Goal: Transaction & Acquisition: Book appointment/travel/reservation

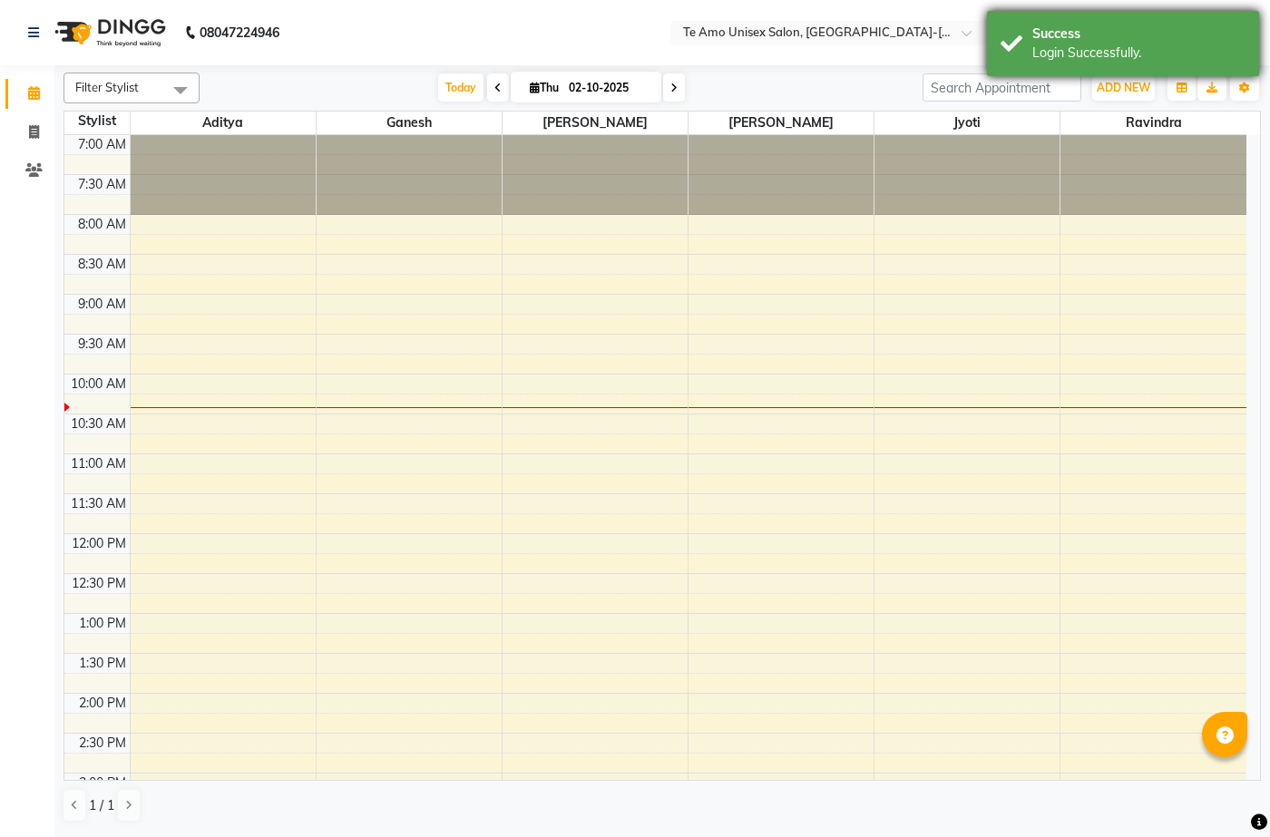
click at [1124, 52] on div "Login Successfully." at bounding box center [1138, 53] width 213 height 19
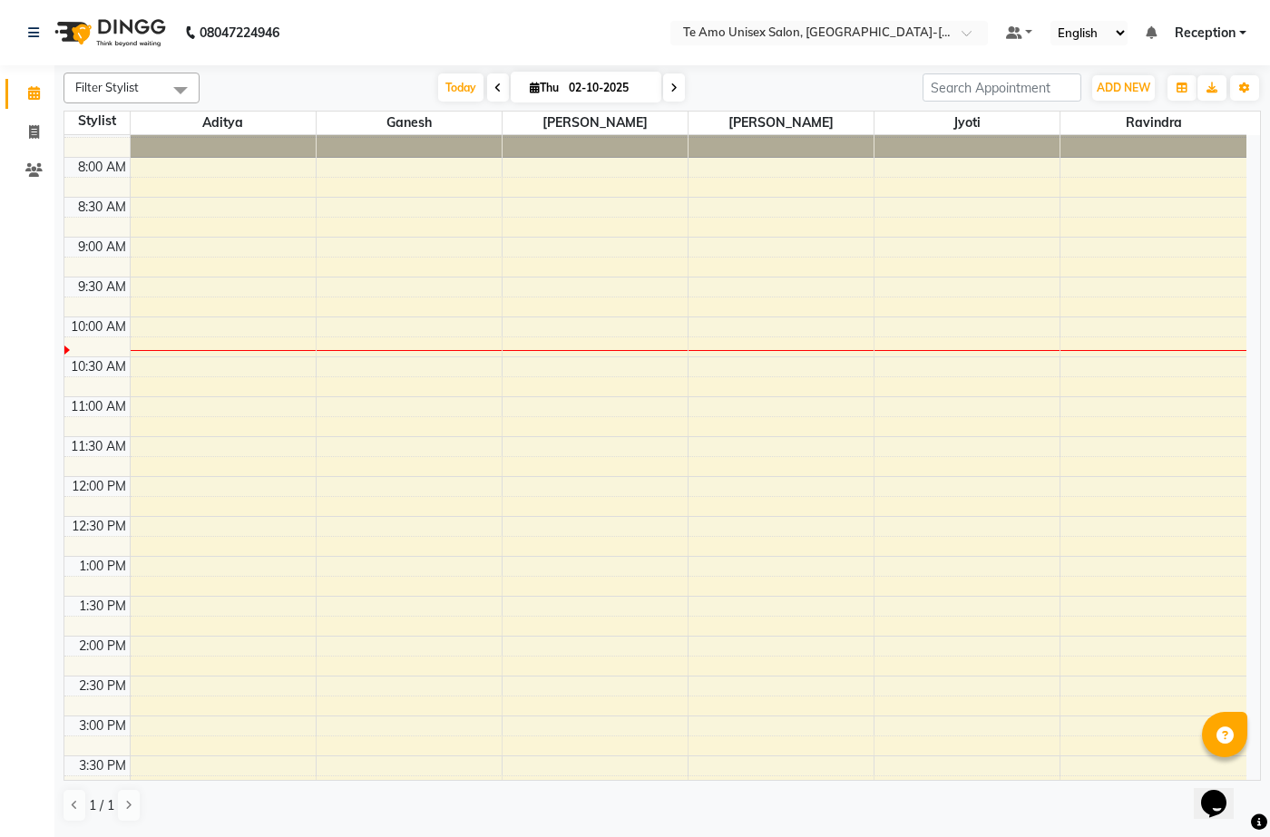
scroll to position [181, 0]
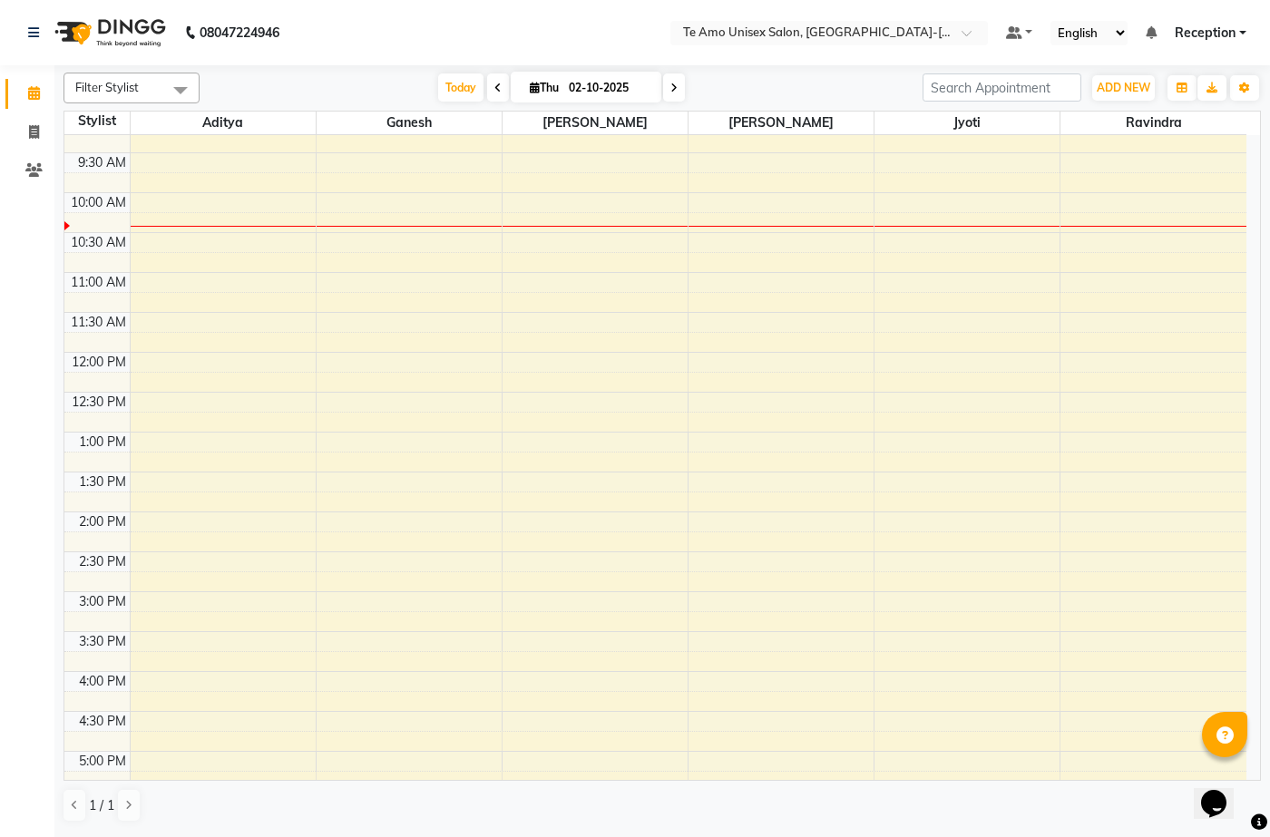
click at [675, 87] on icon at bounding box center [673, 88] width 7 height 11
type input "03-10-2025"
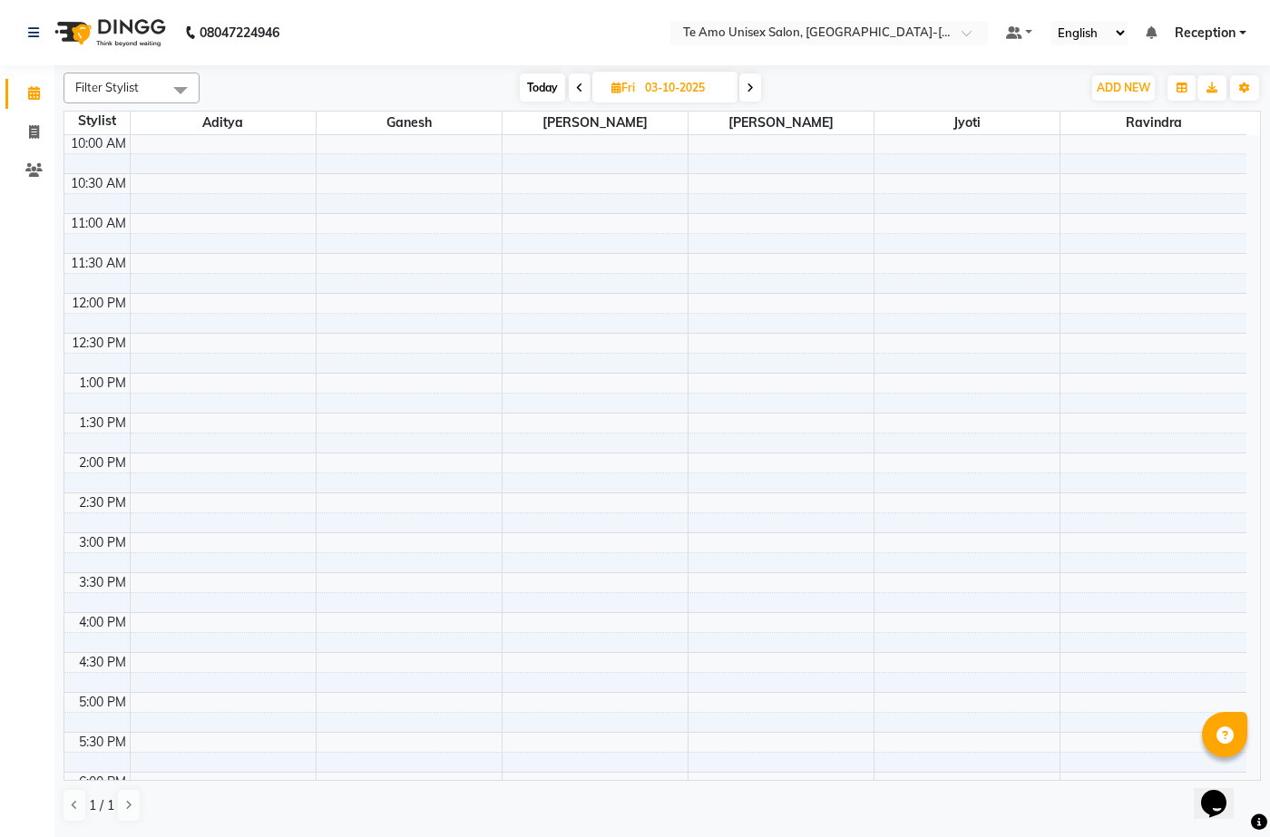
scroll to position [59, 0]
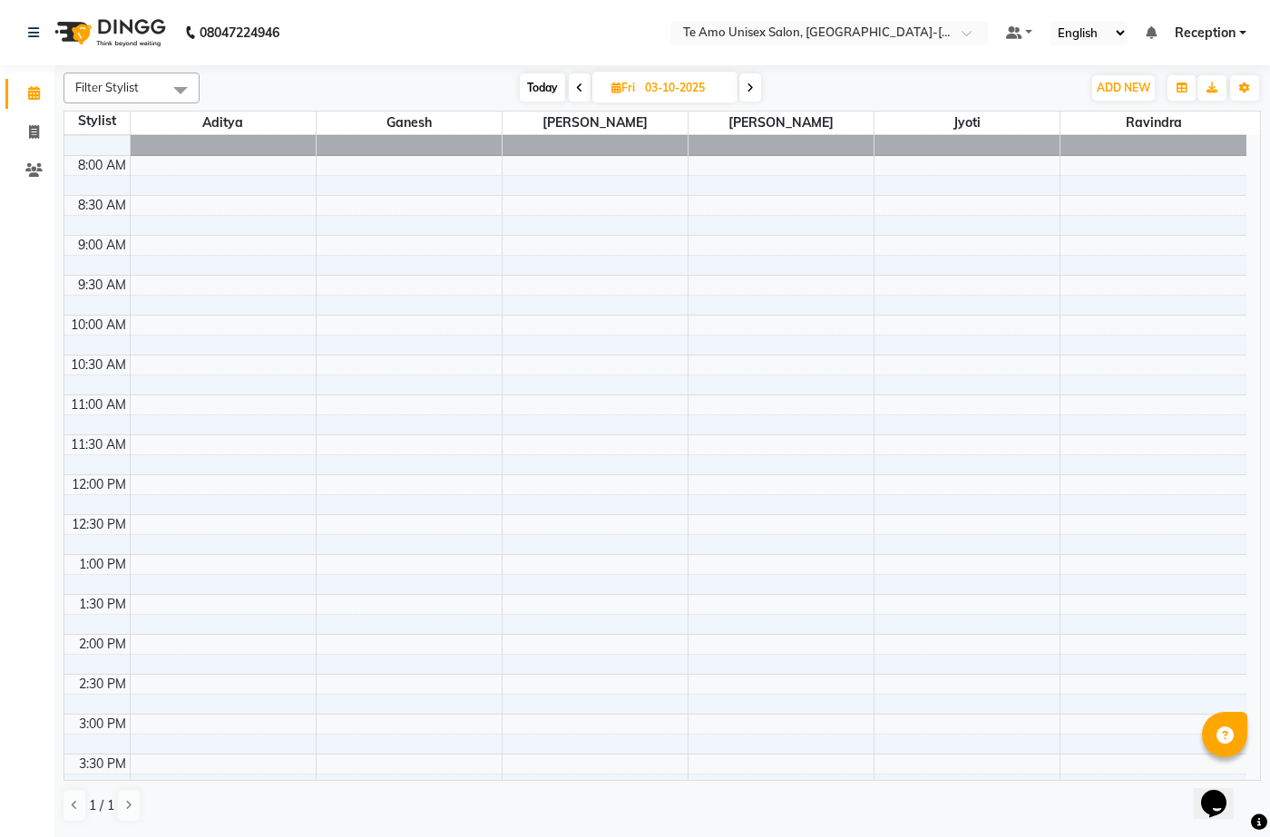
click at [907, 325] on div "7:00 AM 7:30 AM 8:00 AM 8:30 AM 9:00 AM 9:30 AM 10:00 AM 10:30 AM 11:00 AM 11:3…" at bounding box center [655, 754] width 1182 height 1356
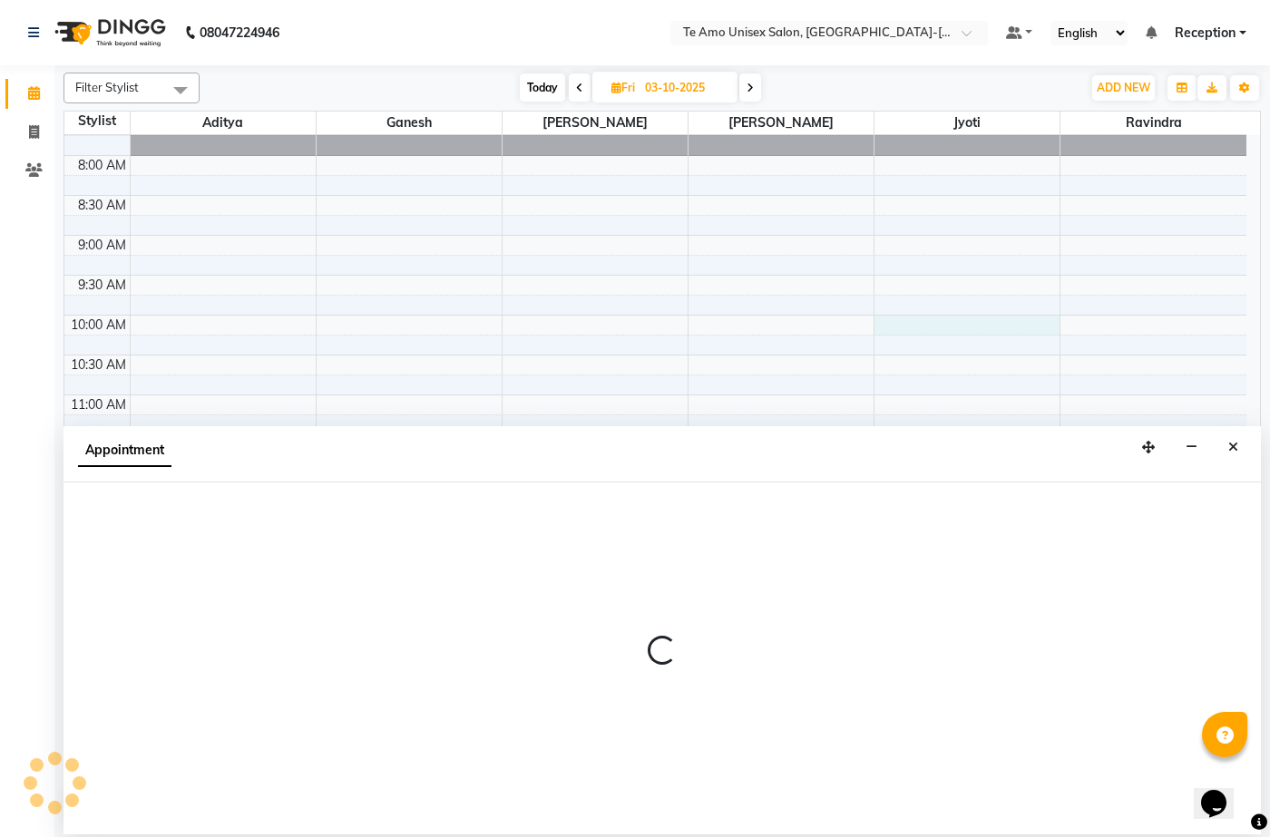
select select "92424"
select select "600"
select select "tentative"
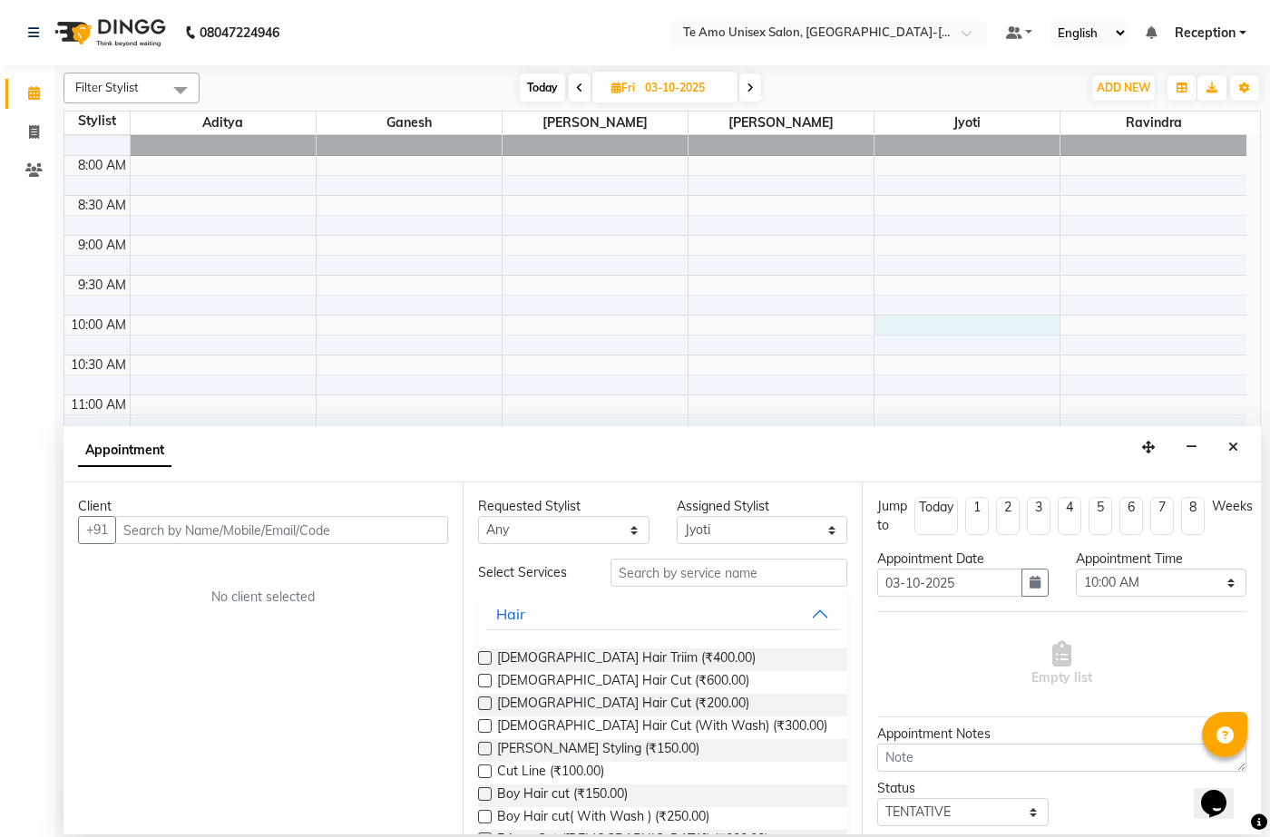
click at [333, 523] on input "text" at bounding box center [281, 530] width 333 height 28
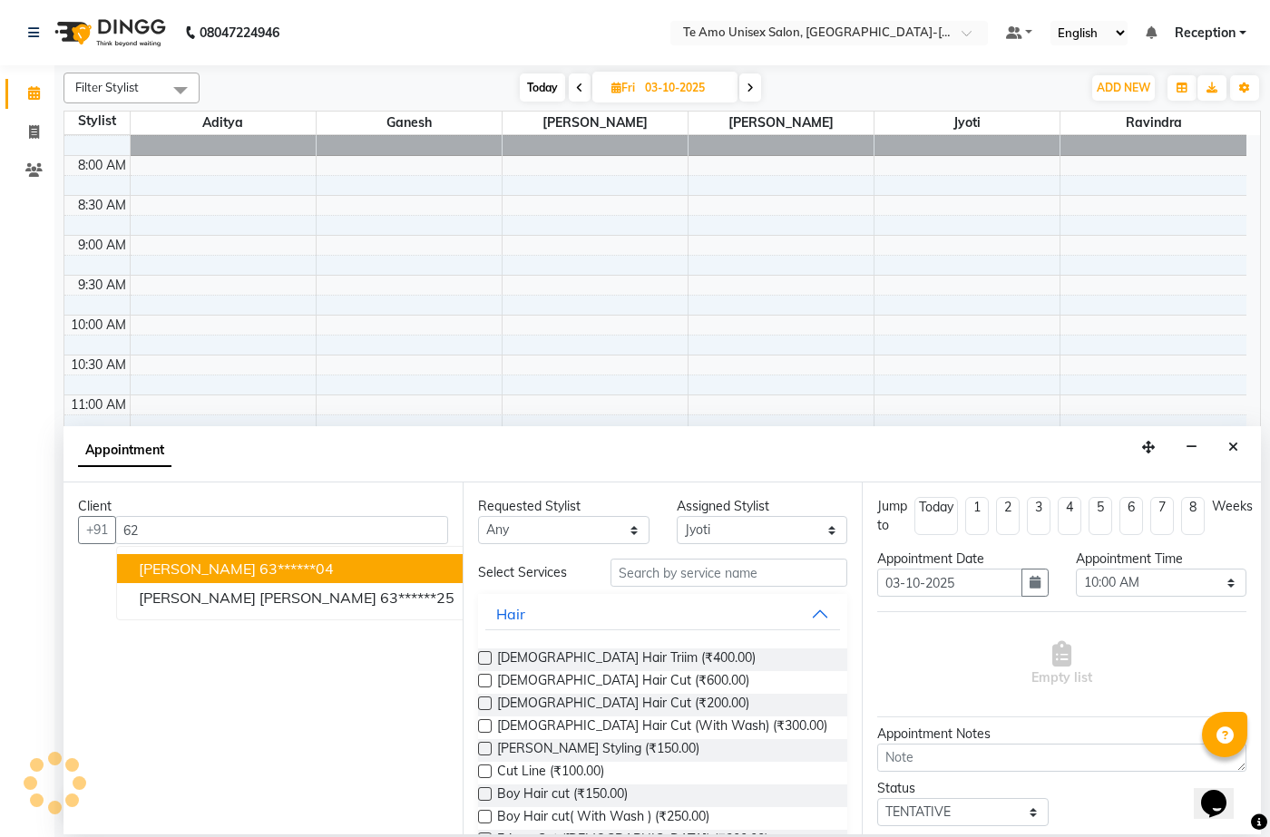
type input "6"
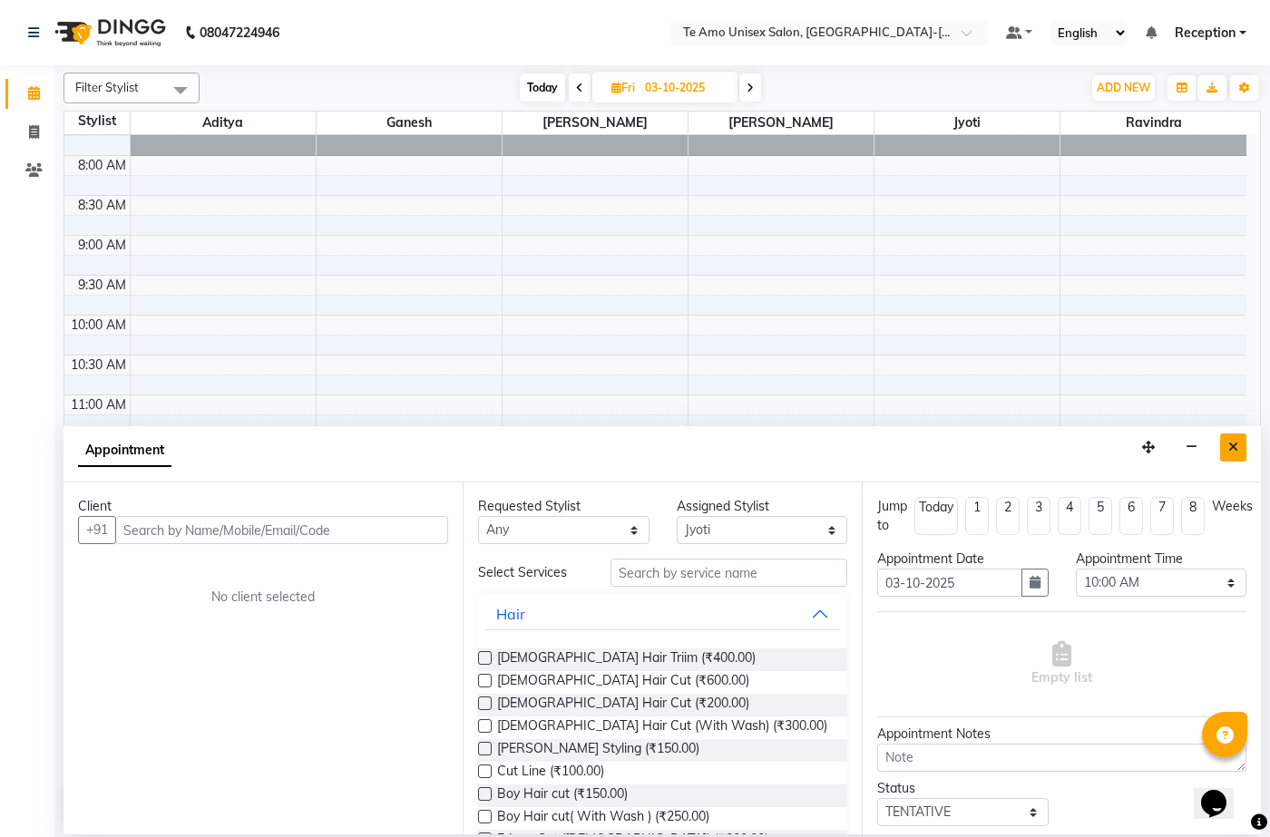
click at [1236, 445] on icon "Close" at bounding box center [1233, 447] width 10 height 13
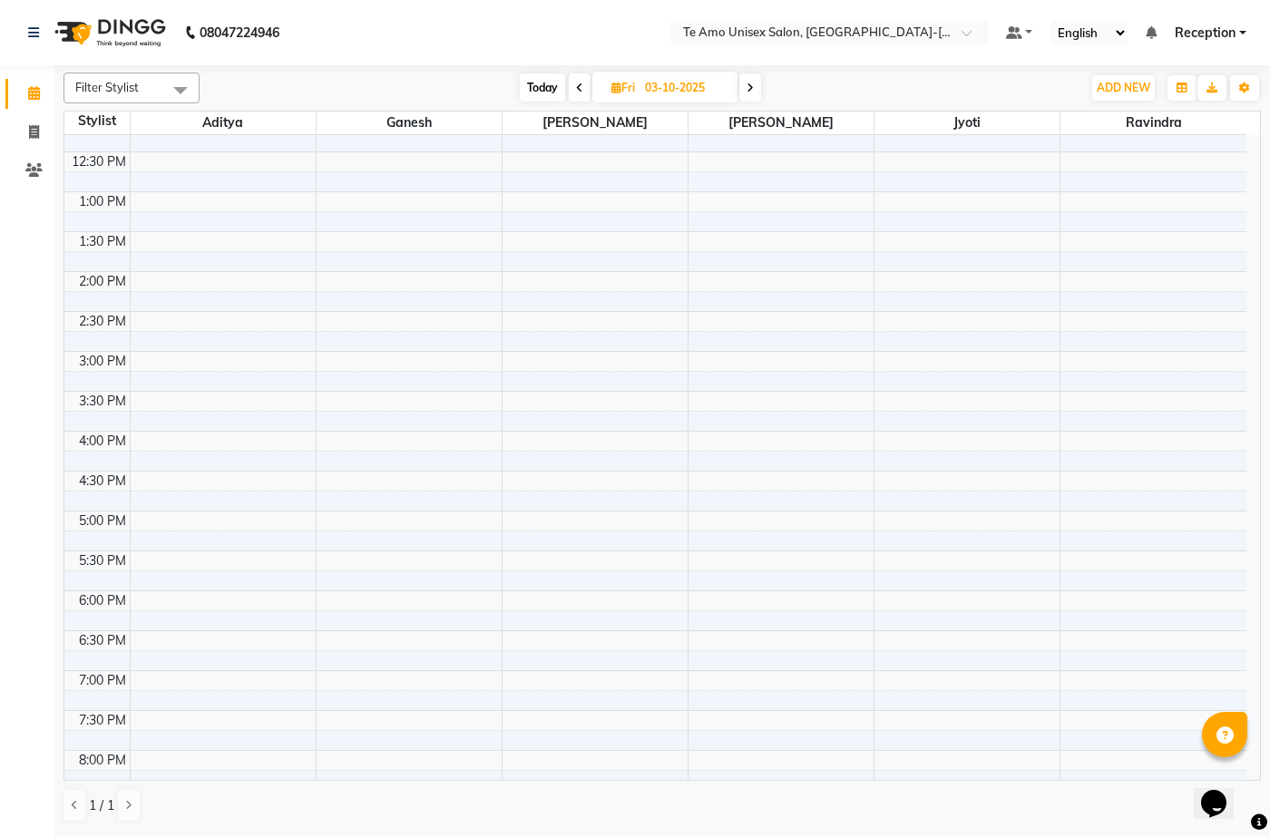
scroll to position [513, 0]
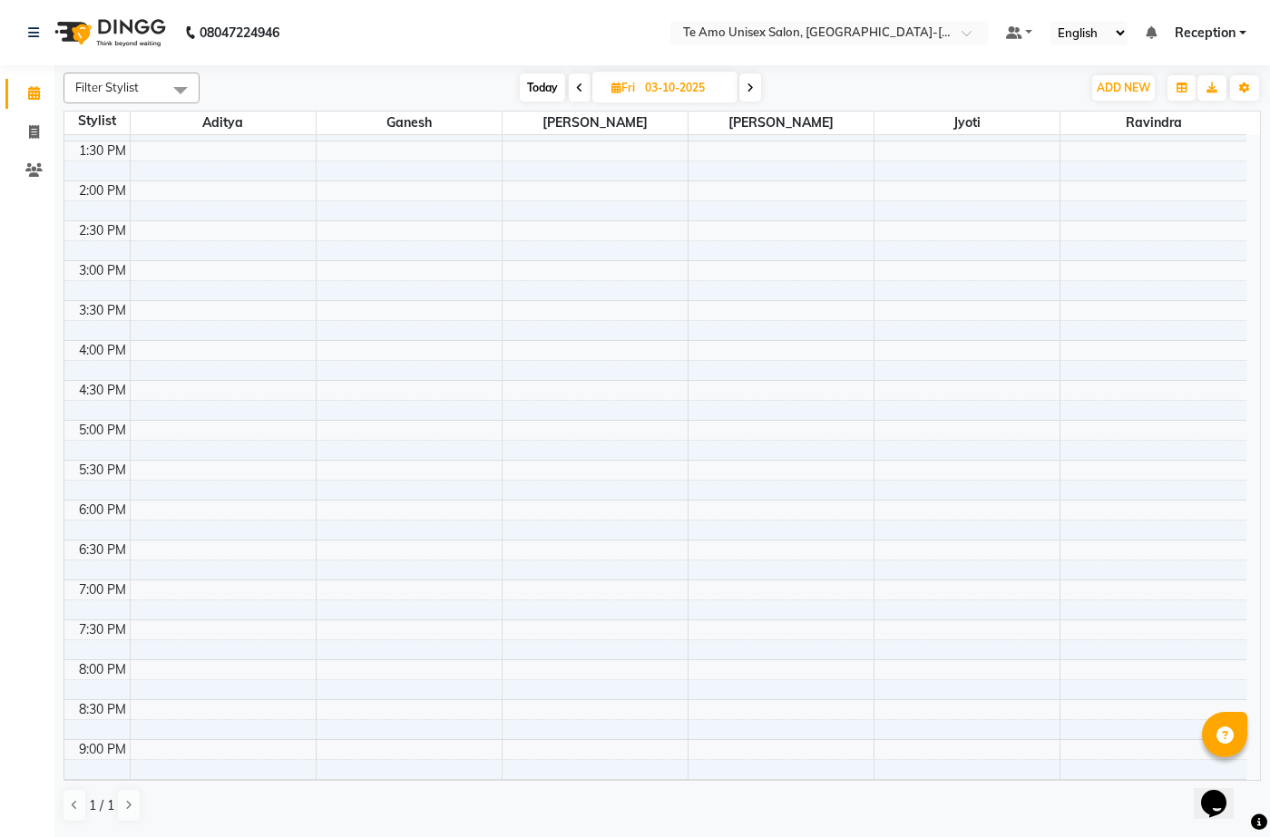
click at [993, 420] on div "7:00 AM 7:30 AM 8:00 AM 8:30 AM 9:00 AM 9:30 AM 10:00 AM 10:30 AM 11:00 AM 11:3…" at bounding box center [655, 301] width 1182 height 1356
select select "92424"
select select "1005"
select select "tentative"
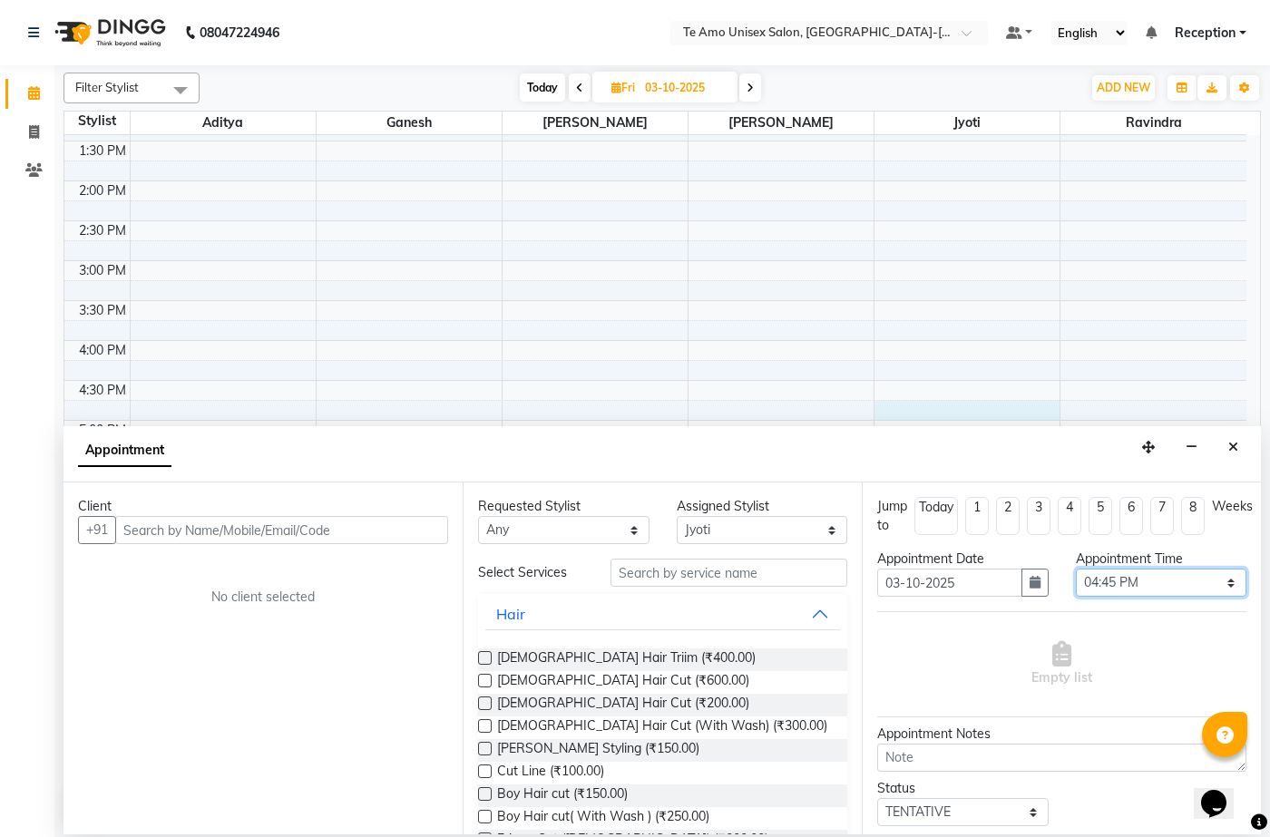
click at [1175, 586] on select "Select 08:00 AM 08:15 AM 08:30 AM 08:45 AM 09:00 AM 09:15 AM 09:30 AM 09:45 AM …" at bounding box center [1161, 583] width 171 height 28
click at [1076, 569] on select "Select 08:00 AM 08:15 AM 08:30 AM 08:45 AM 09:00 AM 09:15 AM 09:30 AM 09:45 AM …" at bounding box center [1161, 583] width 171 height 28
click at [1161, 583] on select "Select 08:00 AM 08:15 AM 08:30 AM 08:45 AM 09:00 AM 09:15 AM 09:30 AM 09:45 AM …" at bounding box center [1161, 583] width 171 height 28
select select "990"
click at [1076, 569] on select "Select 08:00 AM 08:15 AM 08:30 AM 08:45 AM 09:00 AM 09:15 AM 09:30 AM 09:45 AM …" at bounding box center [1161, 583] width 171 height 28
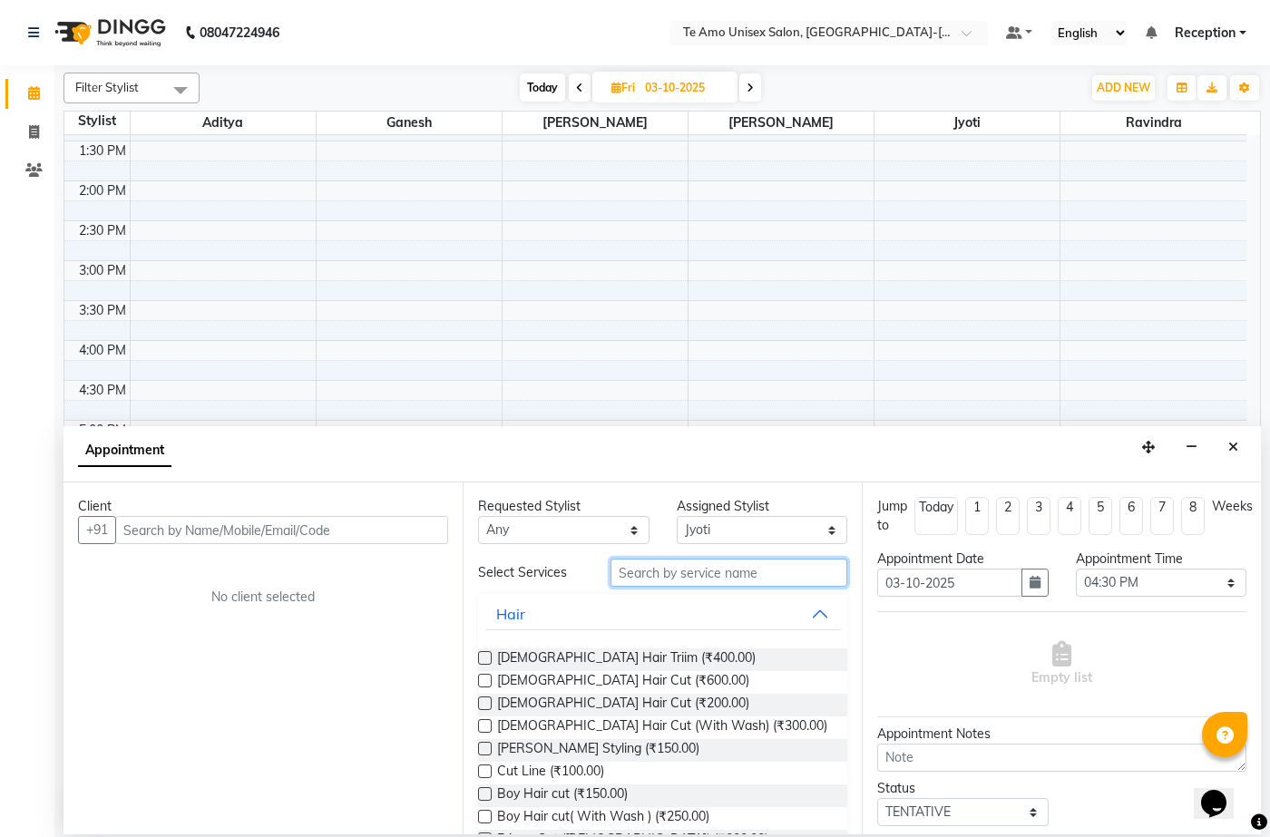
click at [762, 579] on input "text" at bounding box center [729, 573] width 237 height 28
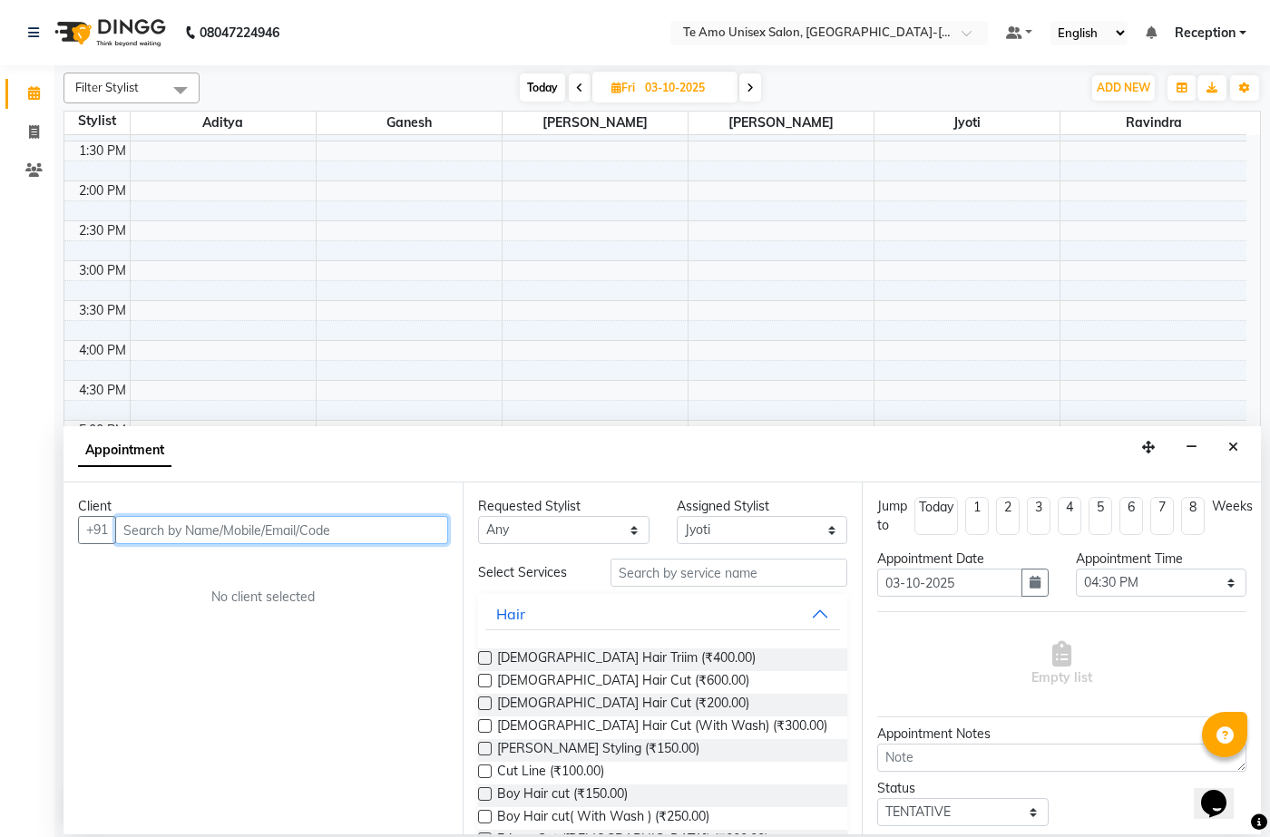
click at [355, 526] on input "text" at bounding box center [281, 530] width 333 height 28
type input "6204928834"
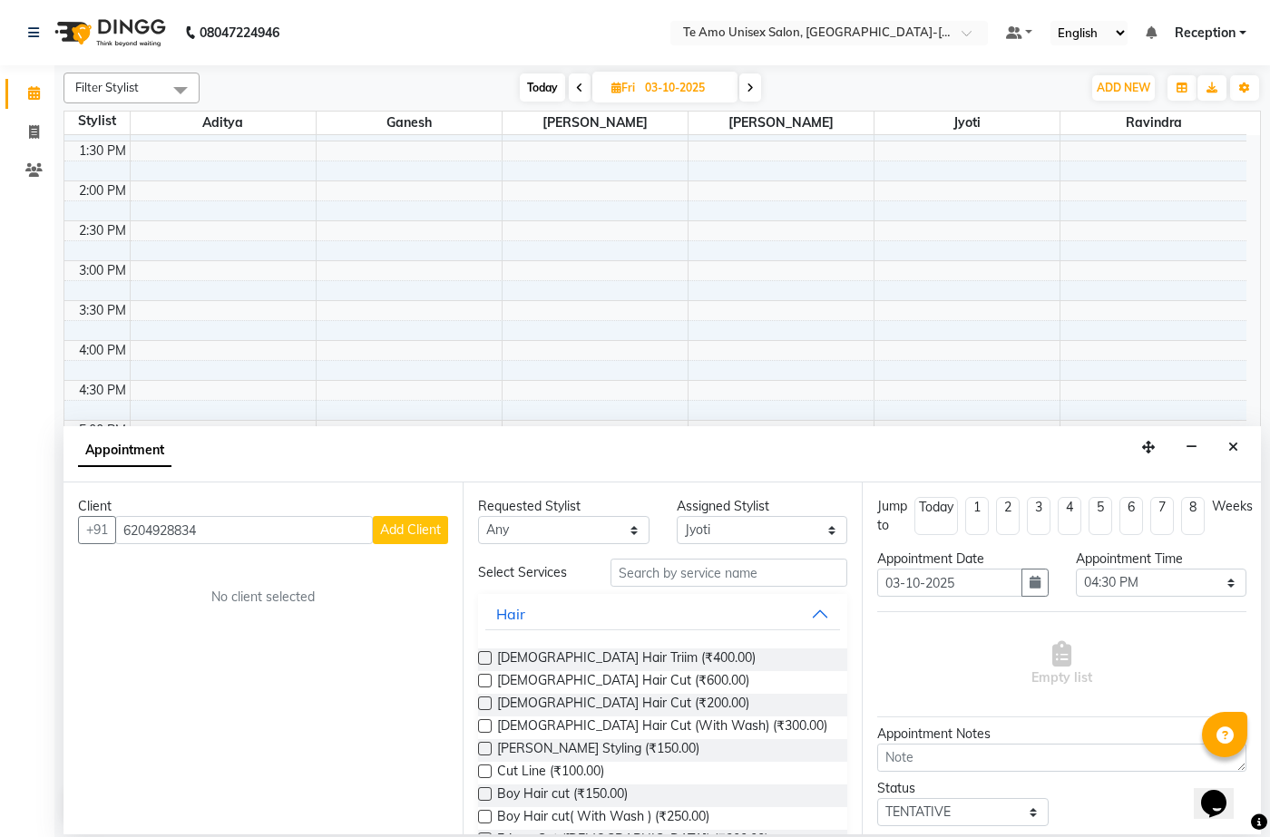
click at [391, 542] on button "Add Client" at bounding box center [410, 530] width 75 height 28
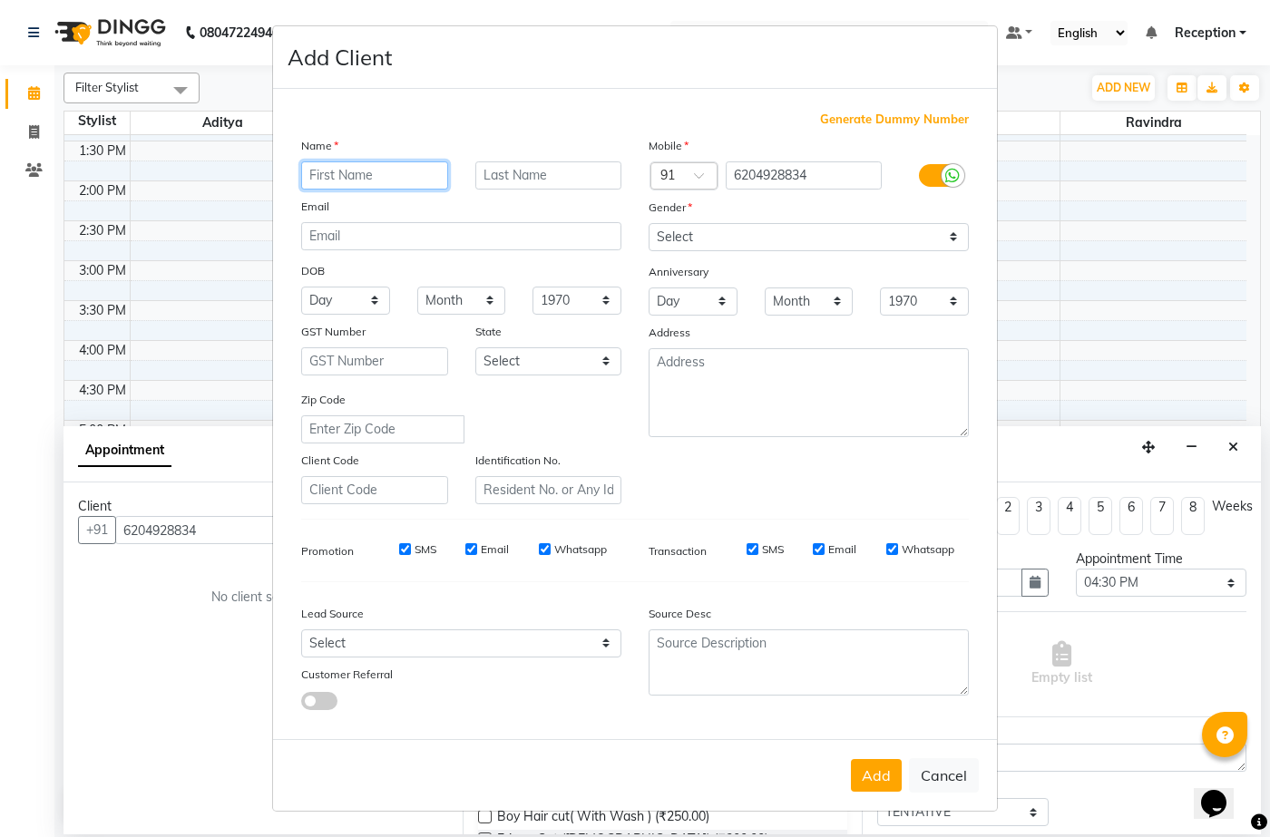
click at [414, 161] on input "text" at bounding box center [374, 175] width 147 height 28
type input "[PERSON_NAME]"
type input "Yani"
click at [864, 265] on div "Anniversary" at bounding box center [808, 273] width 347 height 29
drag, startPoint x: 845, startPoint y: 230, endPoint x: 845, endPoint y: 246, distance: 15.4
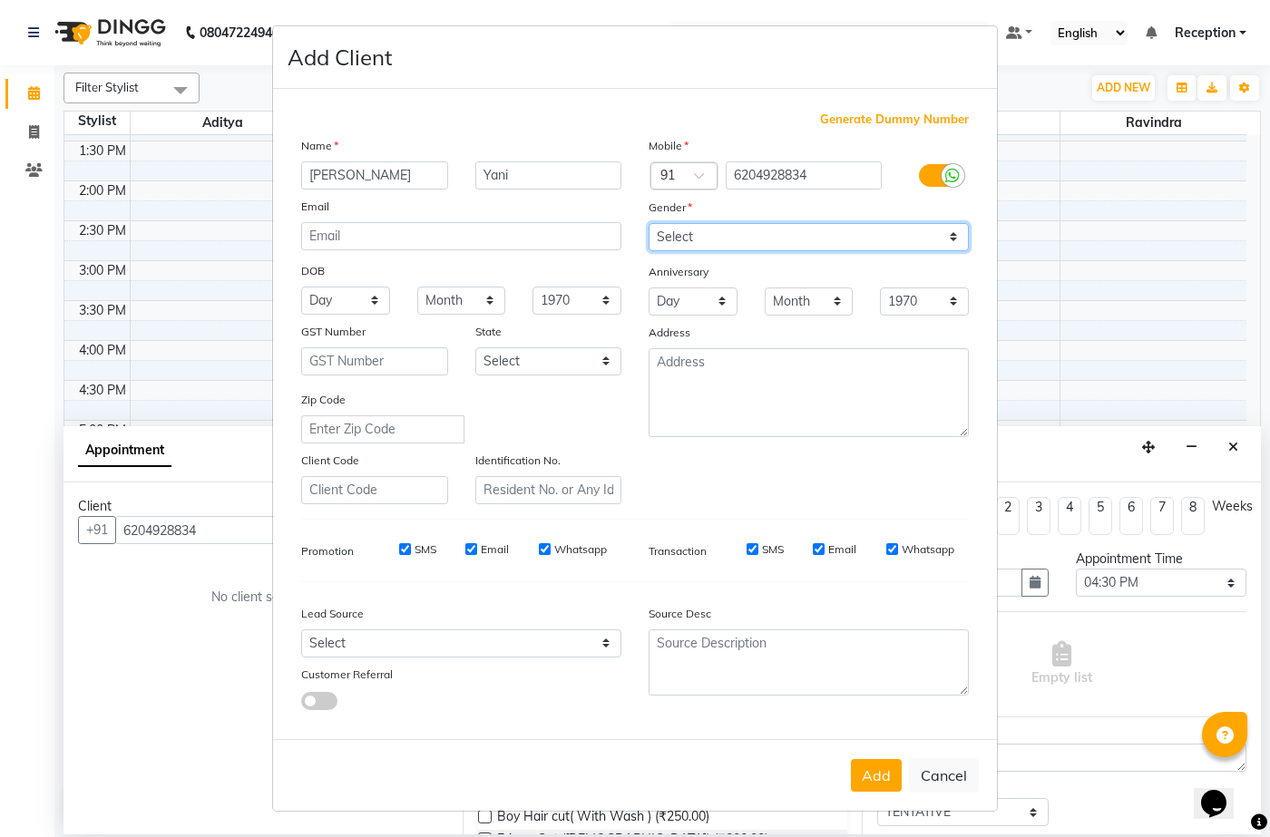
click at [845, 230] on select "Select [DEMOGRAPHIC_DATA] [DEMOGRAPHIC_DATA] Other Prefer Not To Say" at bounding box center [809, 237] width 320 height 28
select select "[DEMOGRAPHIC_DATA]"
click at [649, 223] on select "Select [DEMOGRAPHIC_DATA] [DEMOGRAPHIC_DATA] Other Prefer Not To Say" at bounding box center [809, 237] width 320 height 28
click at [791, 314] on select "Month January February March April May June July August September October Novem…" at bounding box center [809, 302] width 89 height 28
click at [910, 715] on div "Generate Dummy Number Name [PERSON_NAME] Email DOB Day 01 02 03 04 05 06 07 08 …" at bounding box center [635, 418] width 695 height 614
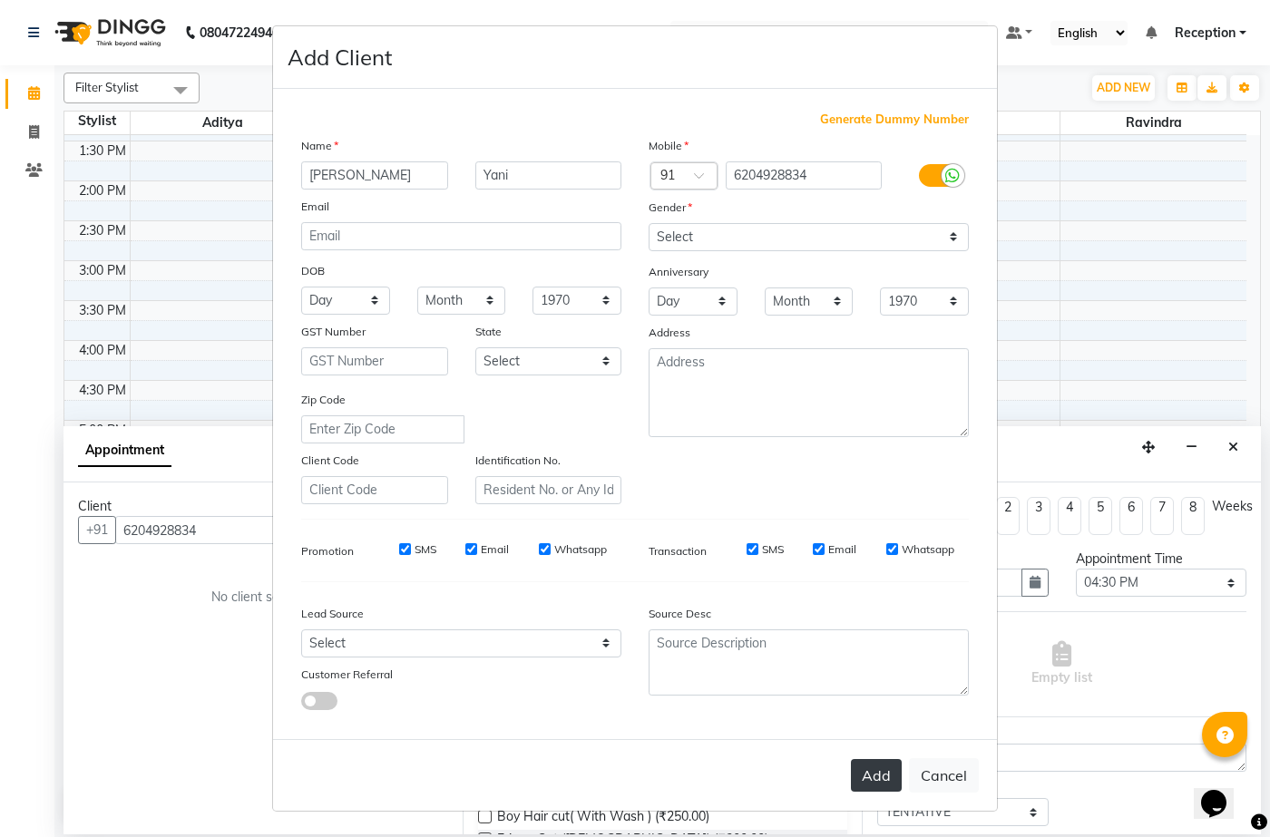
click at [880, 771] on button "Add" at bounding box center [876, 775] width 51 height 33
type input "62******34"
select select
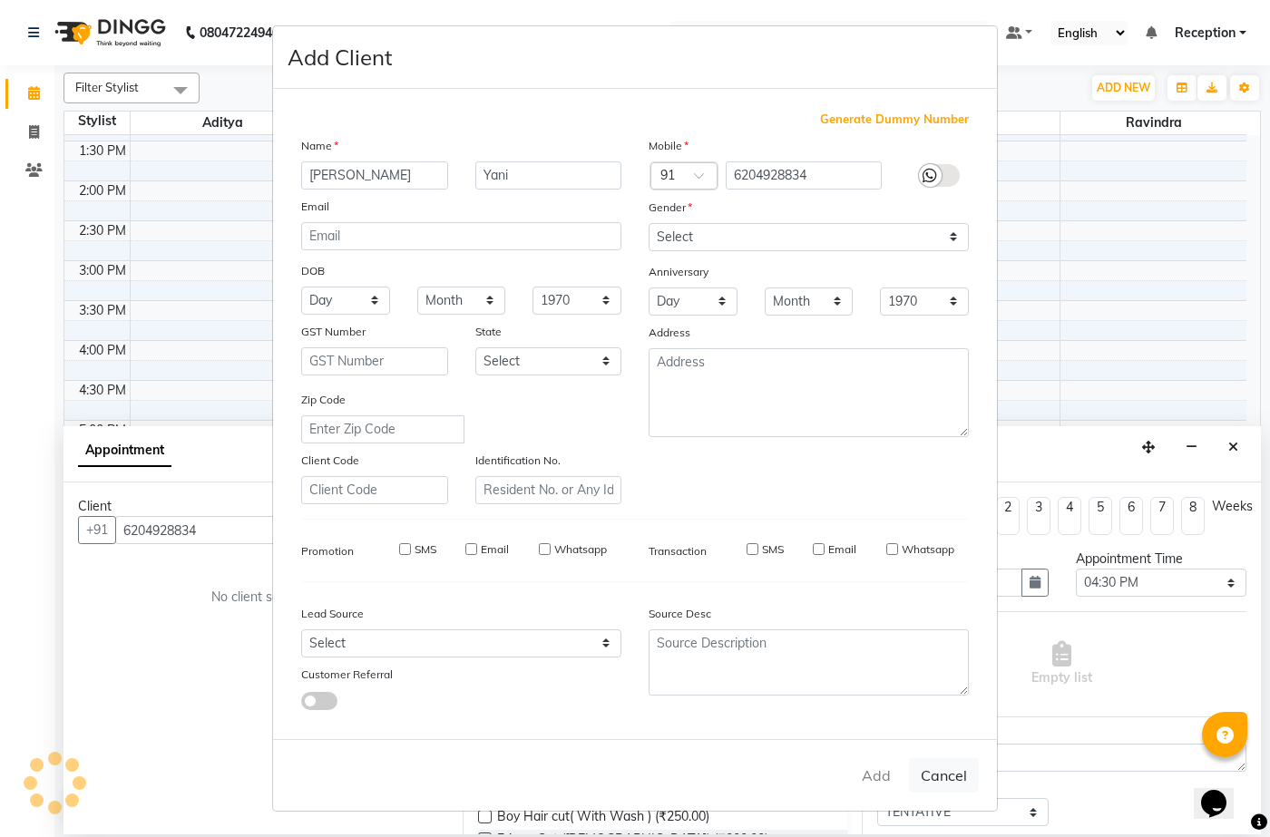
select select
checkbox input "false"
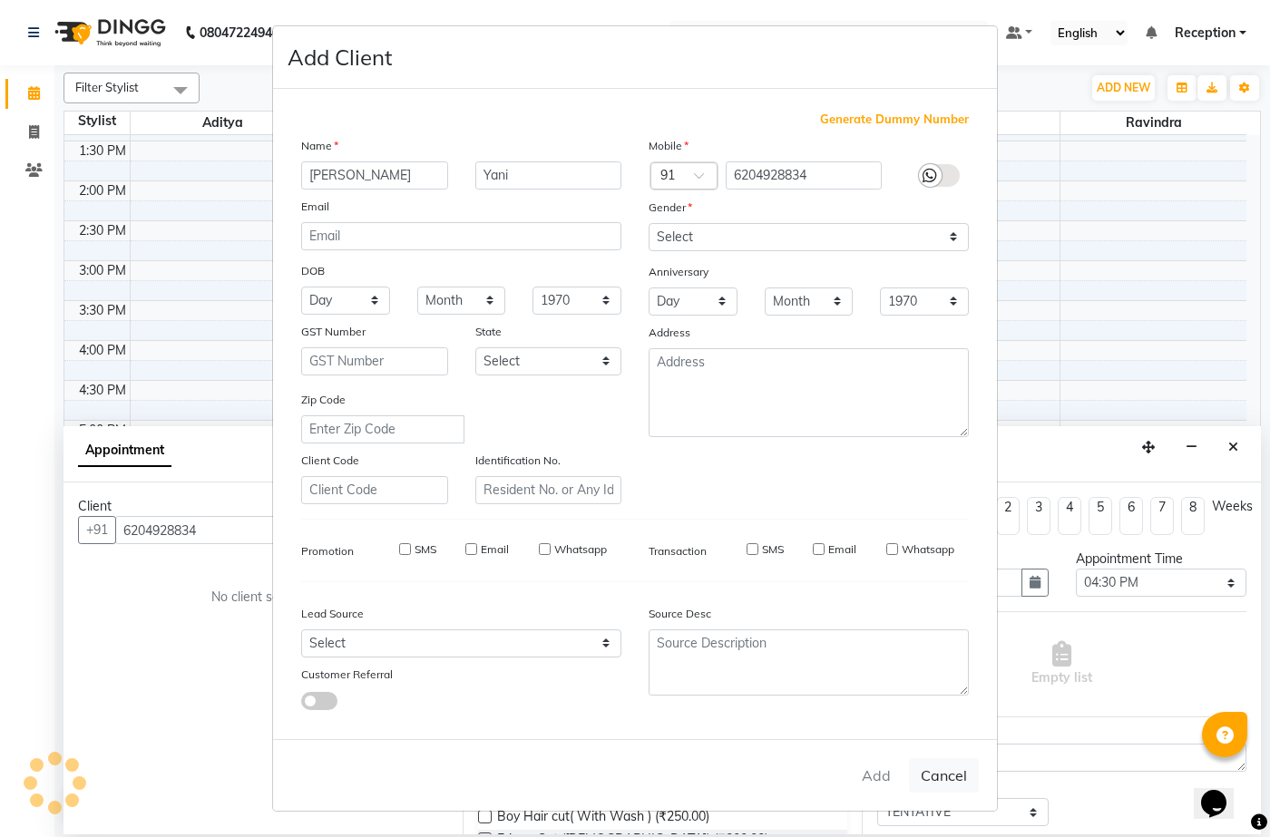
checkbox input "false"
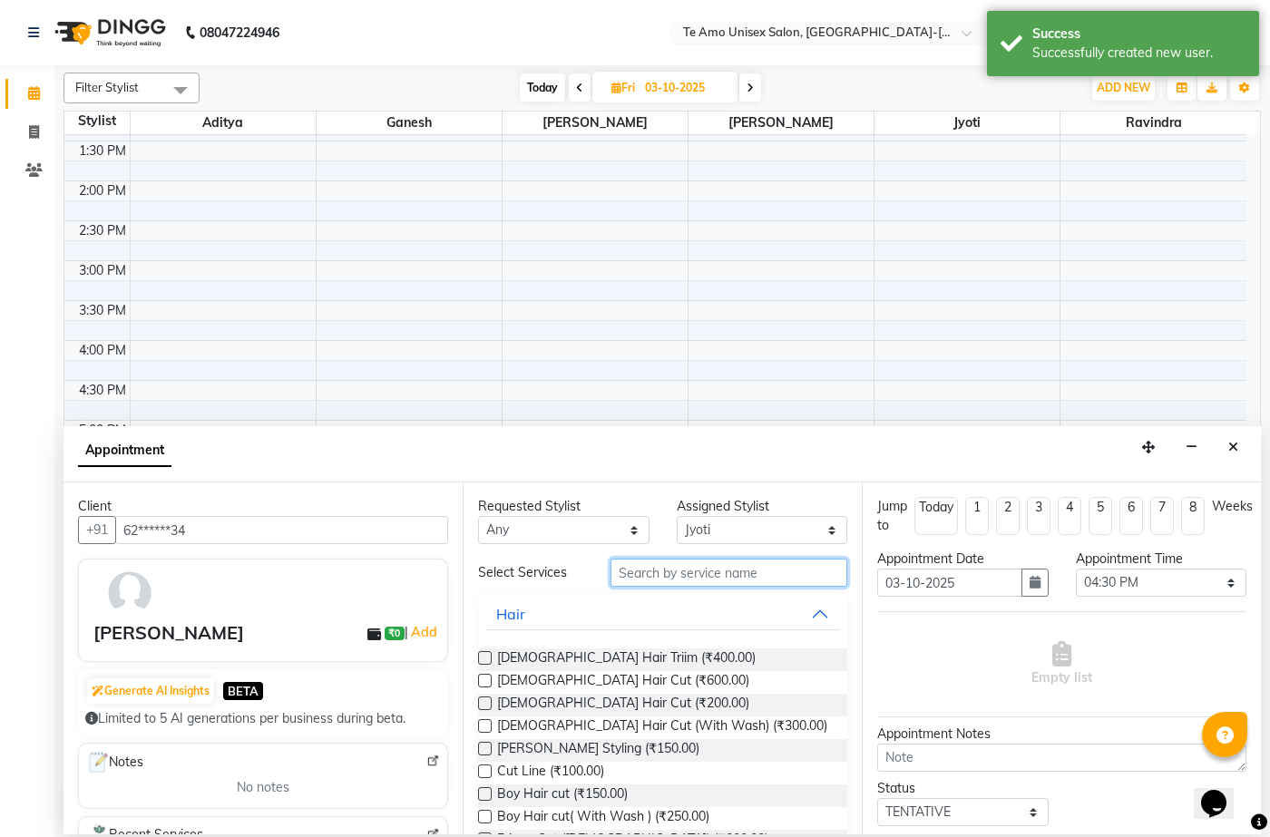
click at [771, 578] on input "text" at bounding box center [729, 573] width 237 height 28
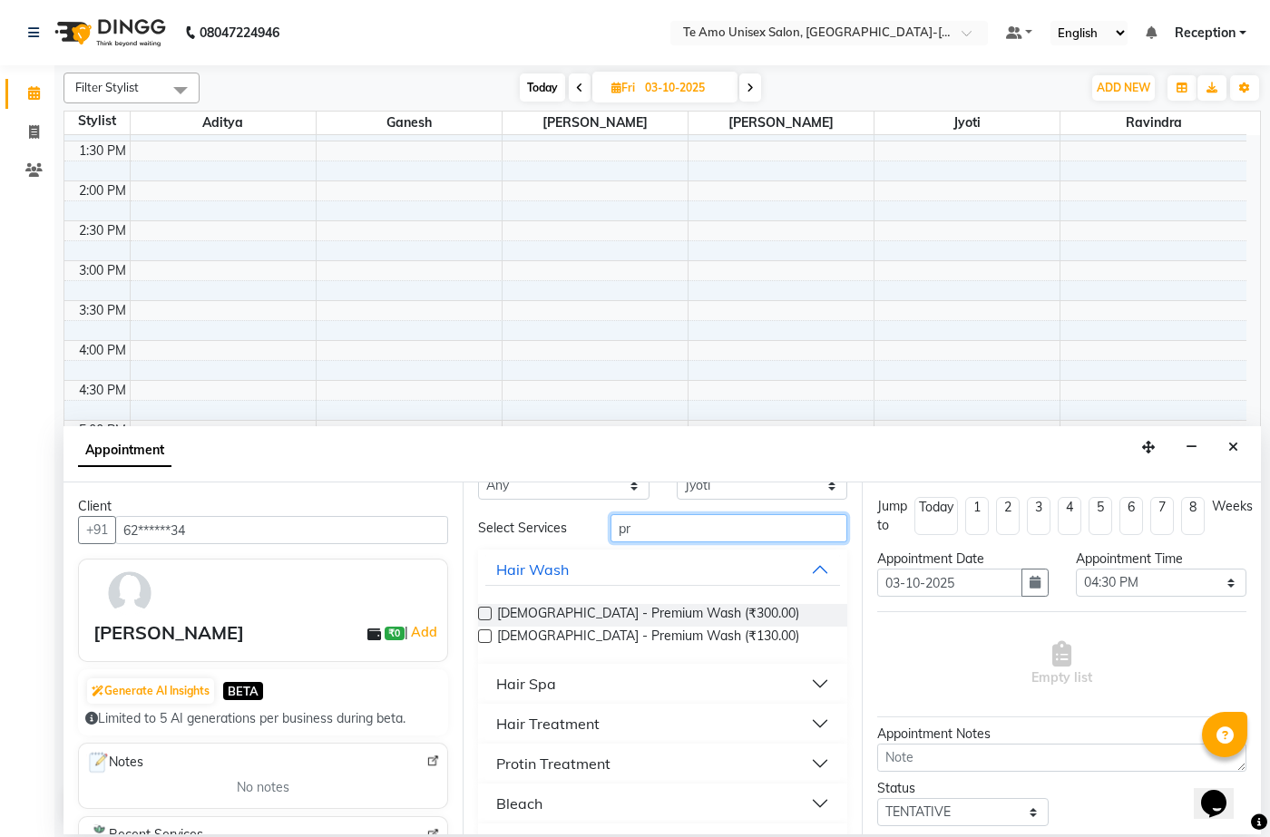
scroll to position [88, 0]
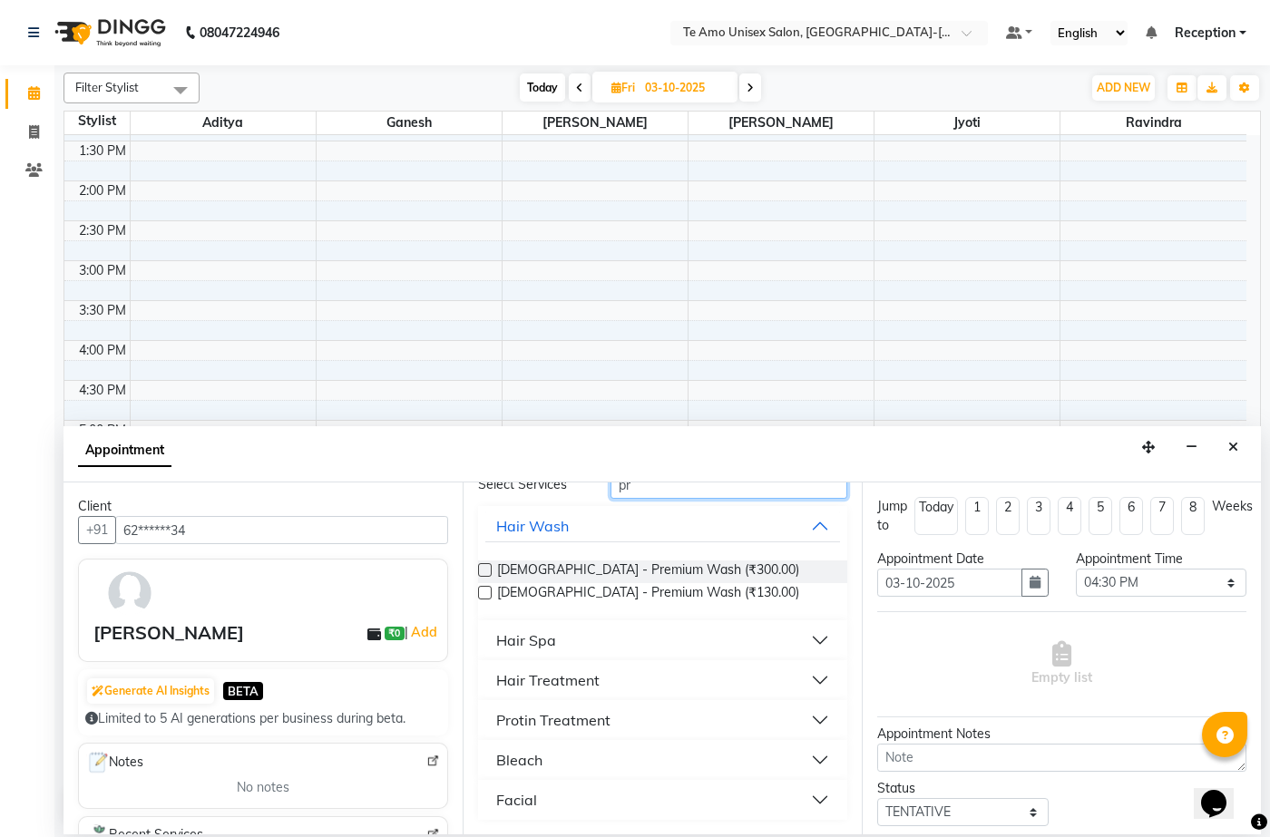
type input "pr"
click at [599, 719] on div "Protin Treatment" at bounding box center [553, 720] width 114 height 22
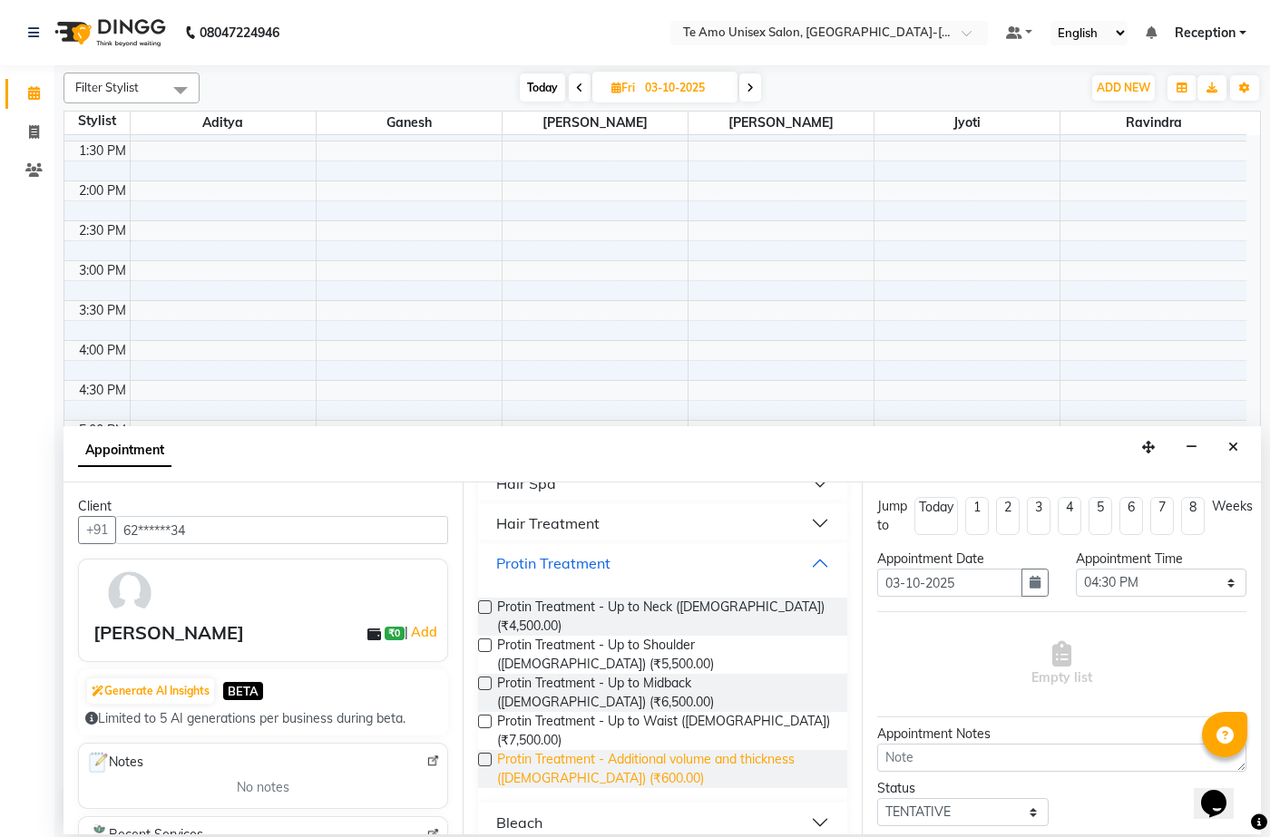
scroll to position [246, 0]
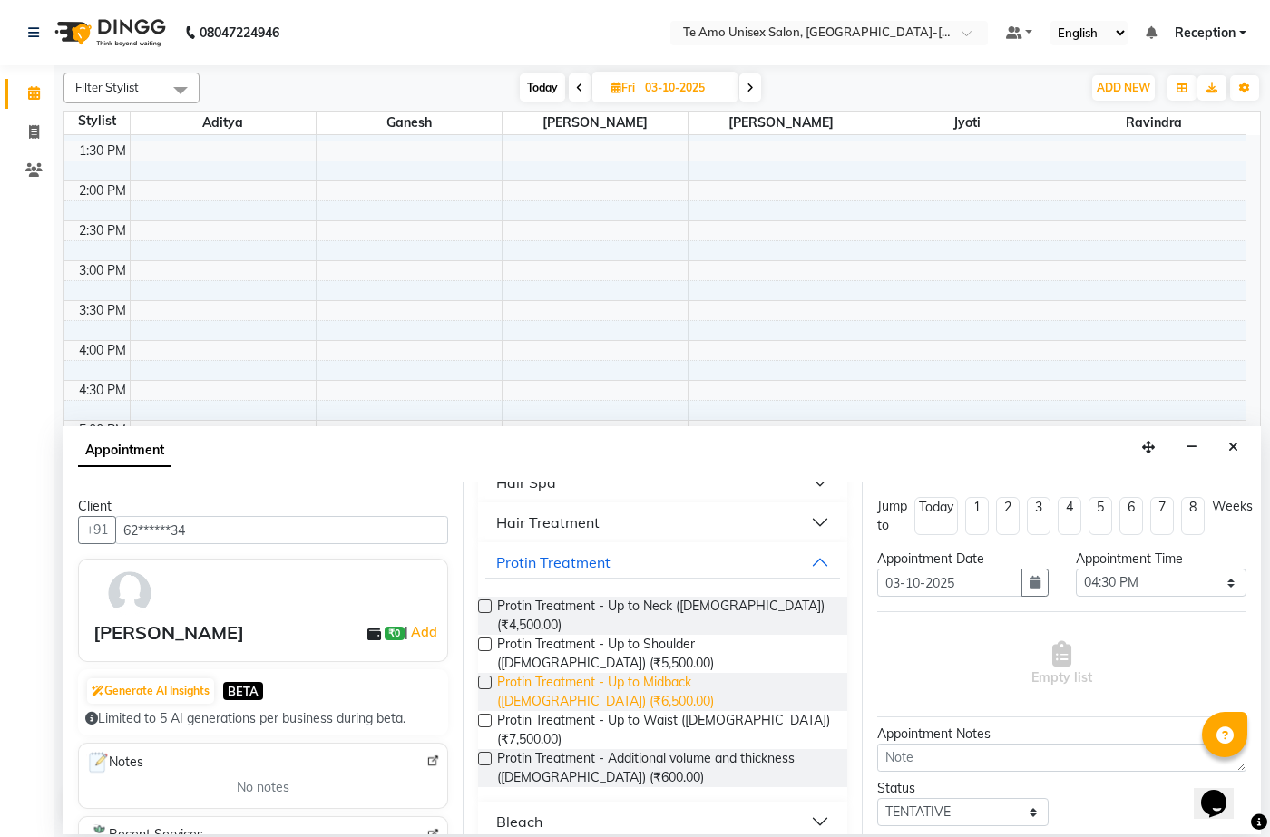
click at [726, 673] on span "Protin Treatment - Up to Midback ([DEMOGRAPHIC_DATA]) (₹6,500.00)" at bounding box center [665, 692] width 336 height 38
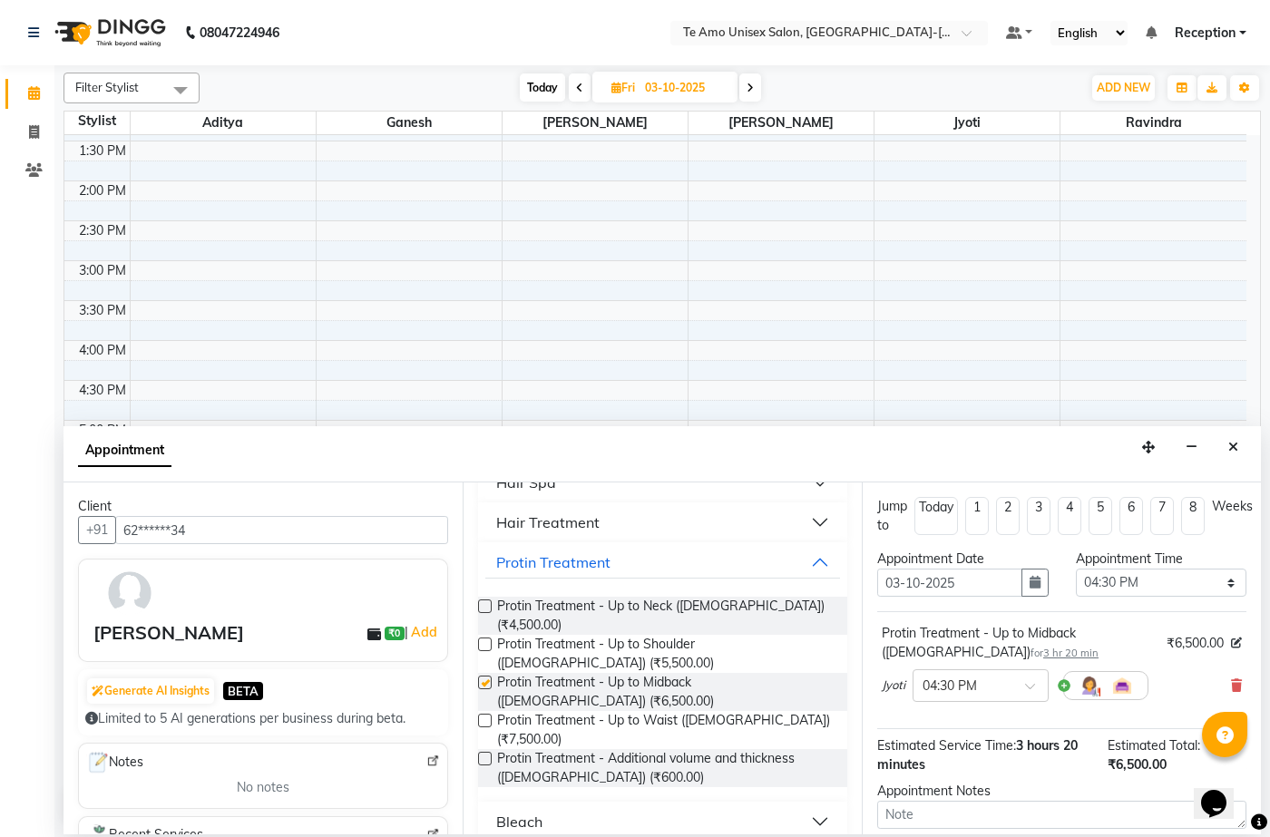
checkbox input "false"
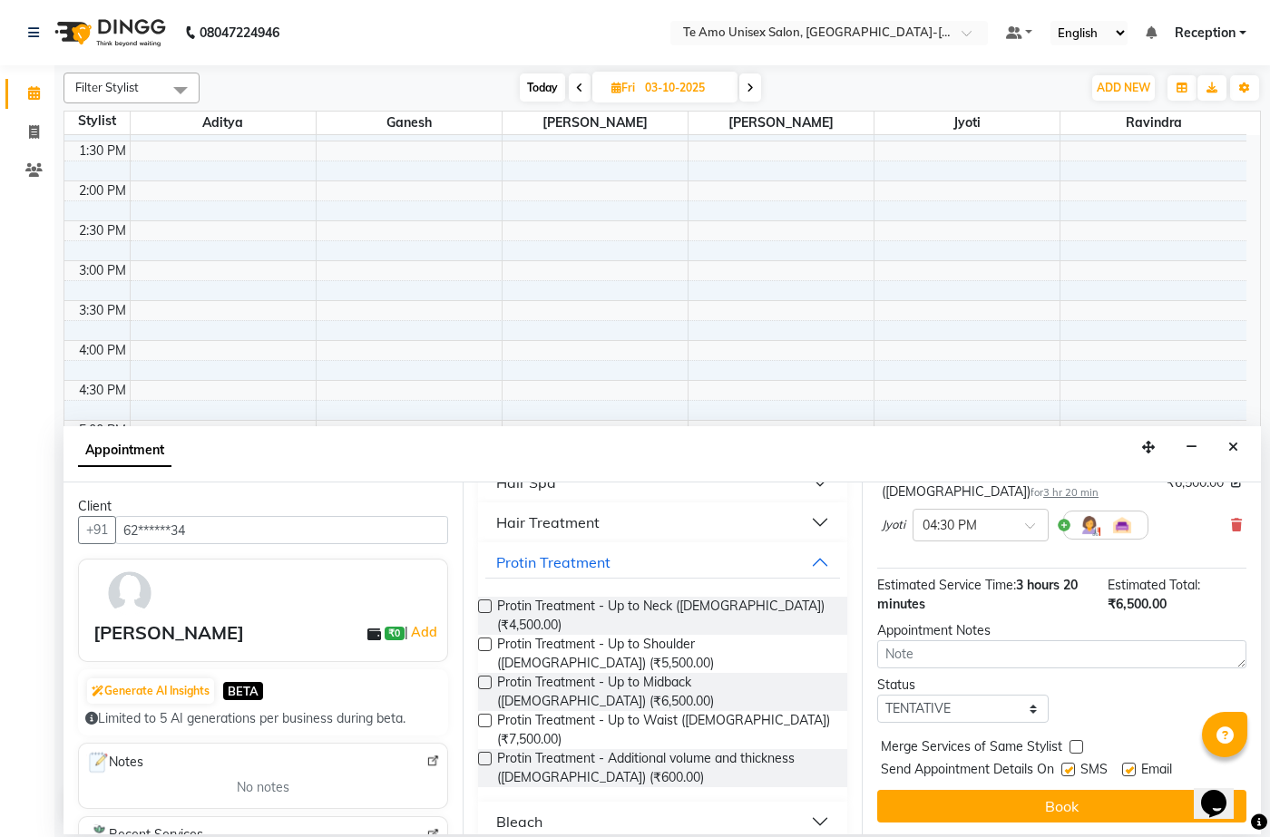
scroll to position [163, 0]
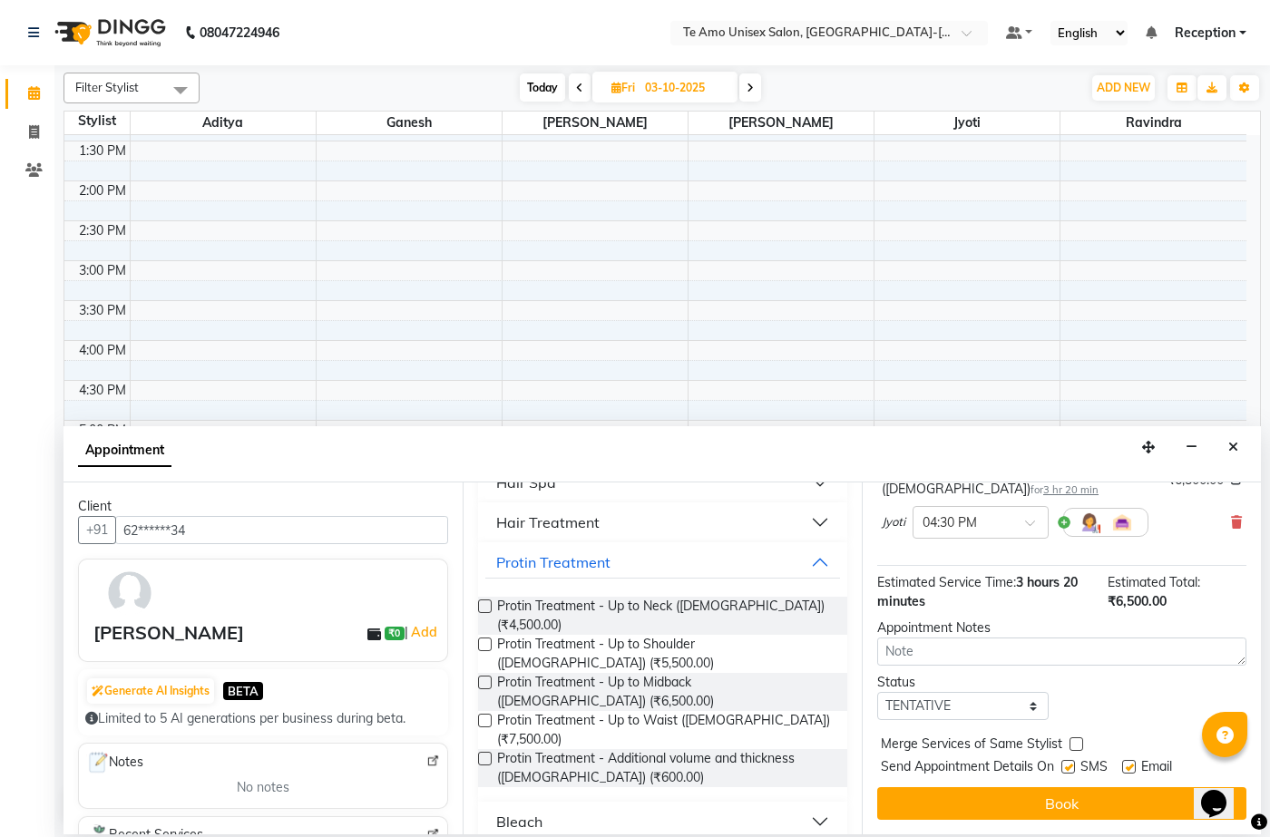
click at [1070, 762] on label at bounding box center [1068, 767] width 14 height 14
click at [1070, 763] on input "checkbox" at bounding box center [1067, 769] width 12 height 12
checkbox input "false"
click at [1075, 792] on button "Book" at bounding box center [1061, 803] width 369 height 33
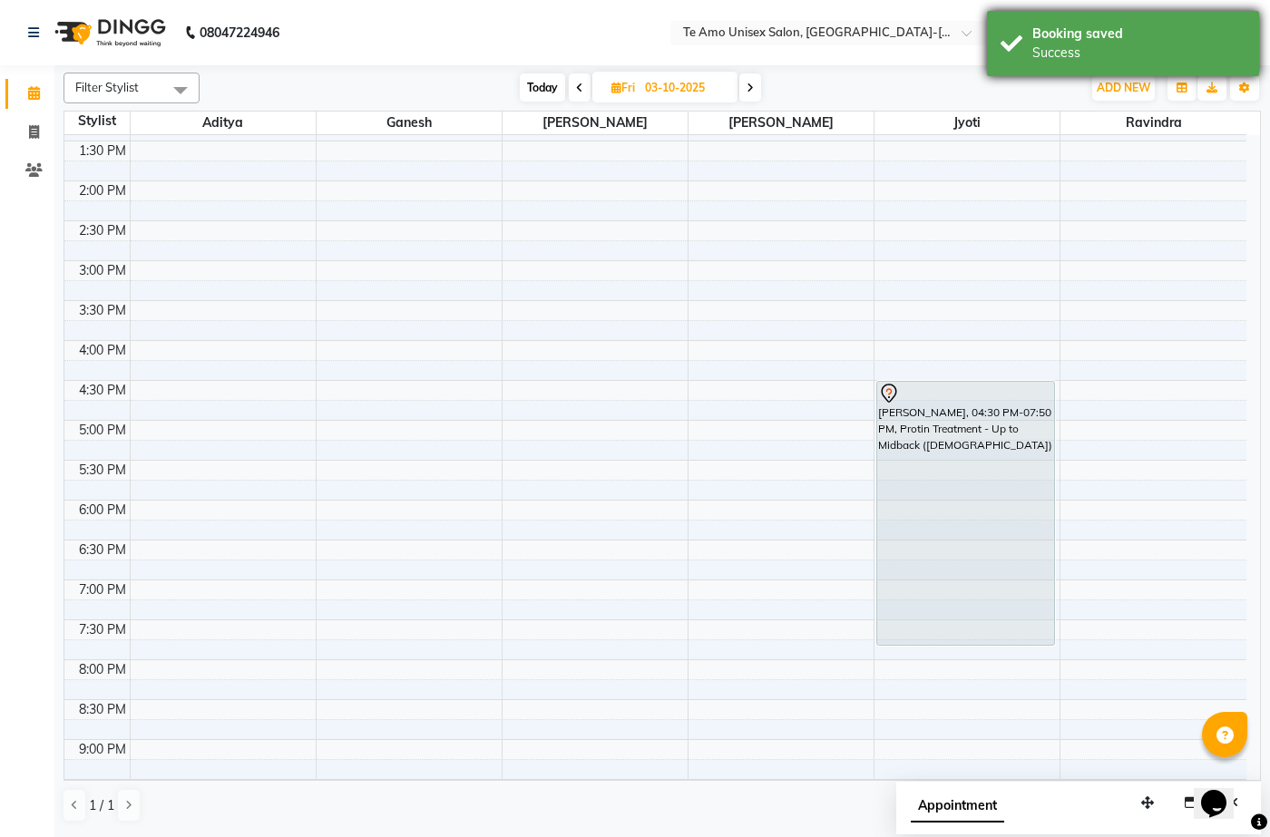
click at [1086, 27] on div "Booking saved" at bounding box center [1138, 33] width 213 height 19
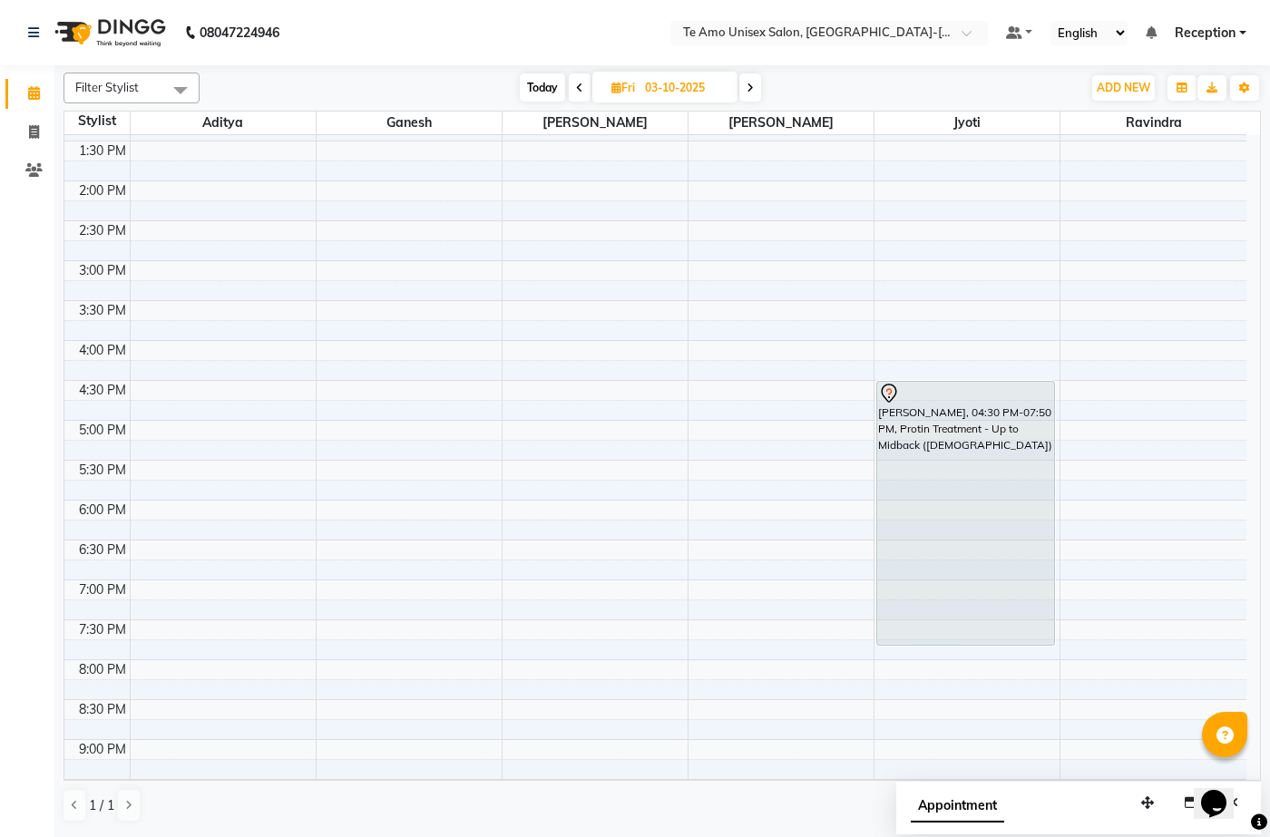
click at [547, 85] on span "Today" at bounding box center [542, 87] width 45 height 28
type input "02-10-2025"
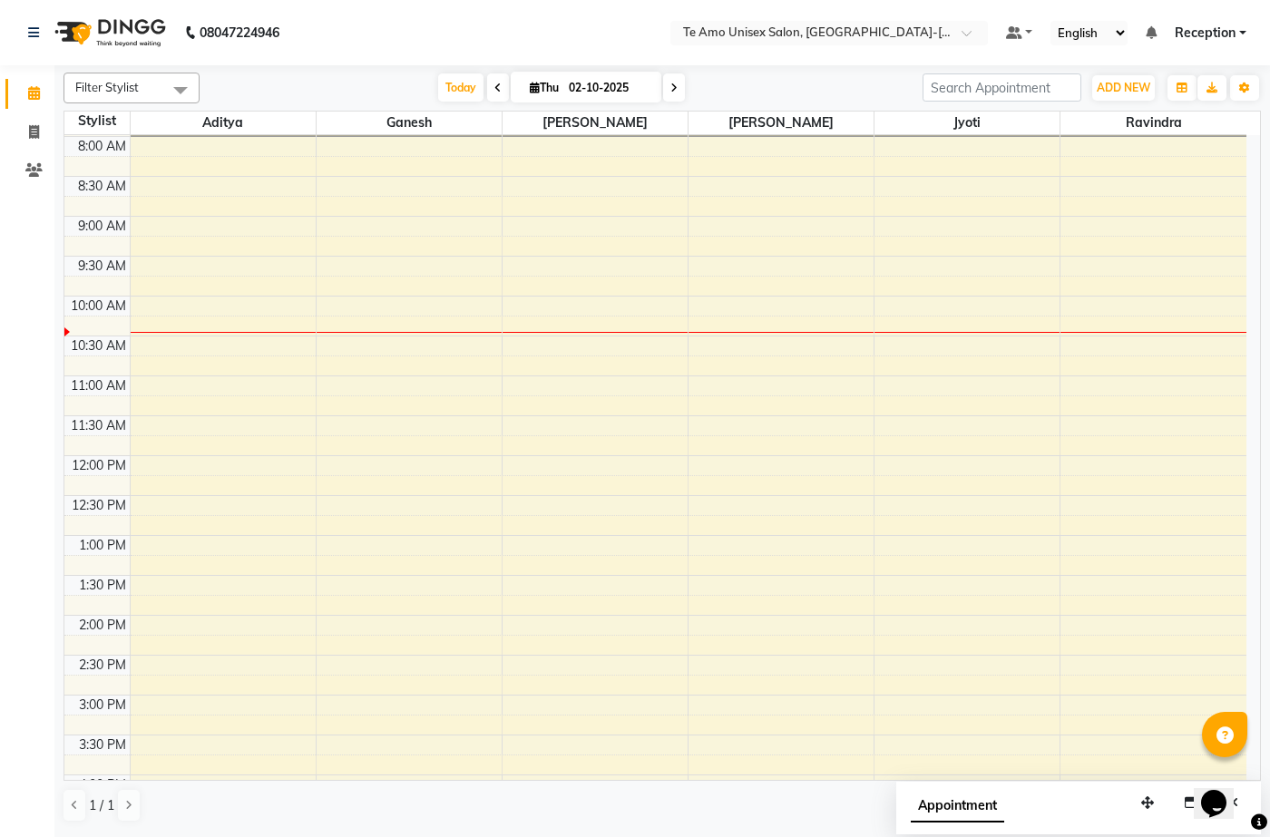
scroll to position [0, 0]
